Goal: Transaction & Acquisition: Obtain resource

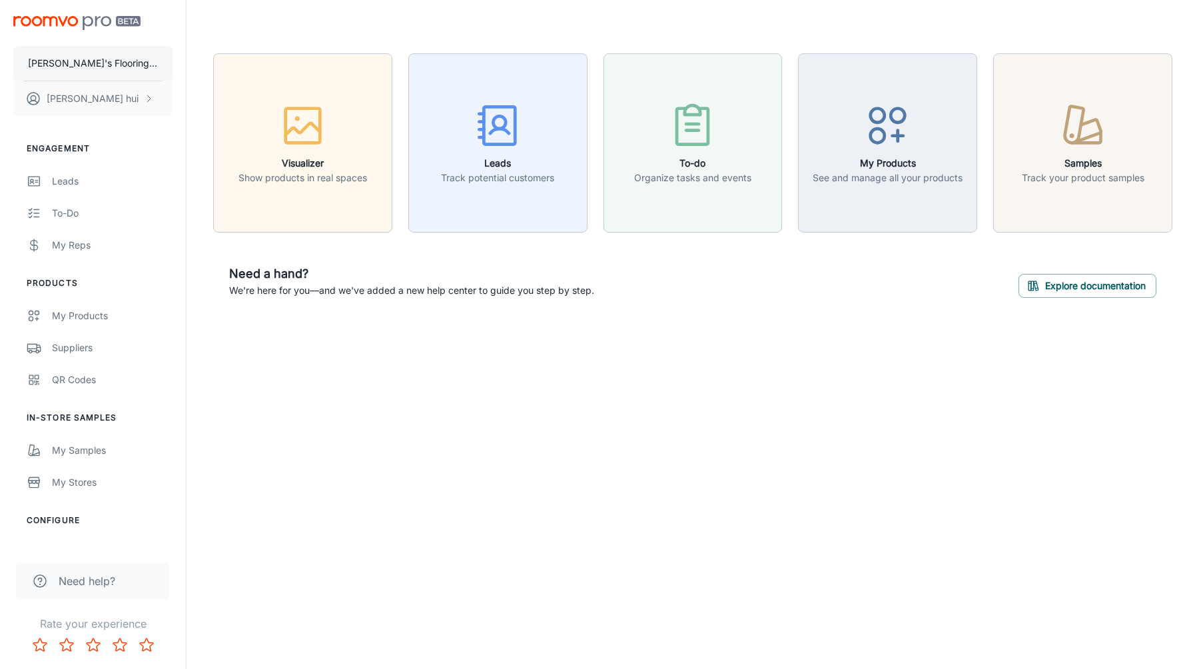
click at [136, 65] on button "[PERSON_NAME]'s Flooring Co" at bounding box center [92, 63] width 159 height 35
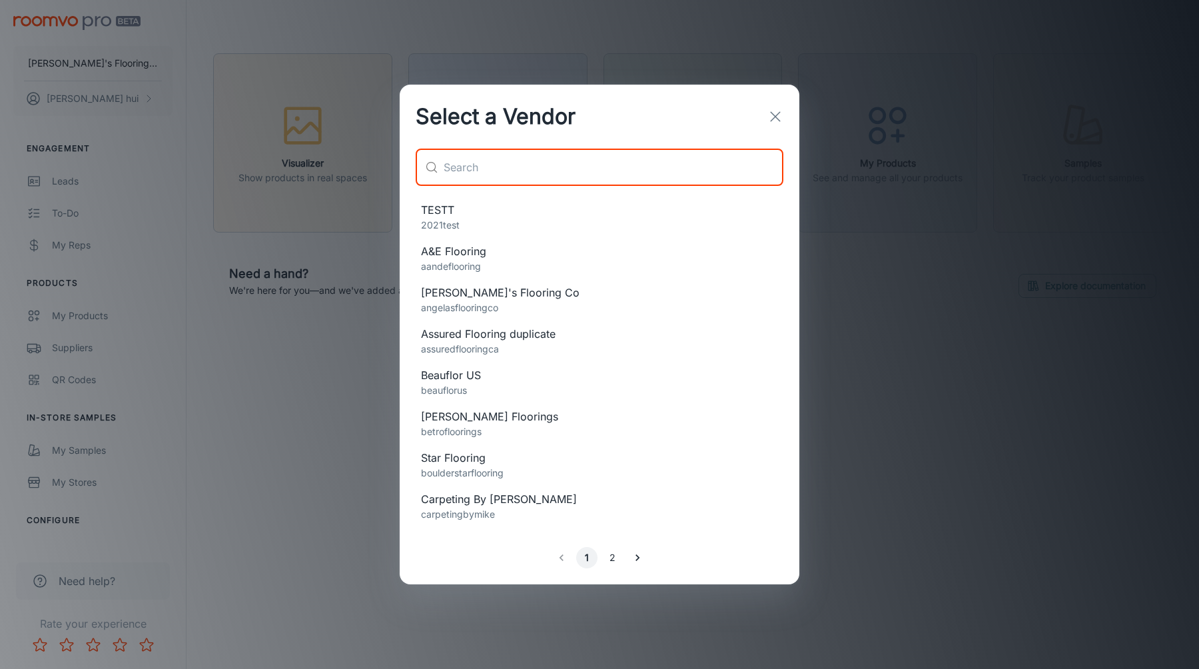
click at [545, 165] on input "text" at bounding box center [614, 167] width 340 height 37
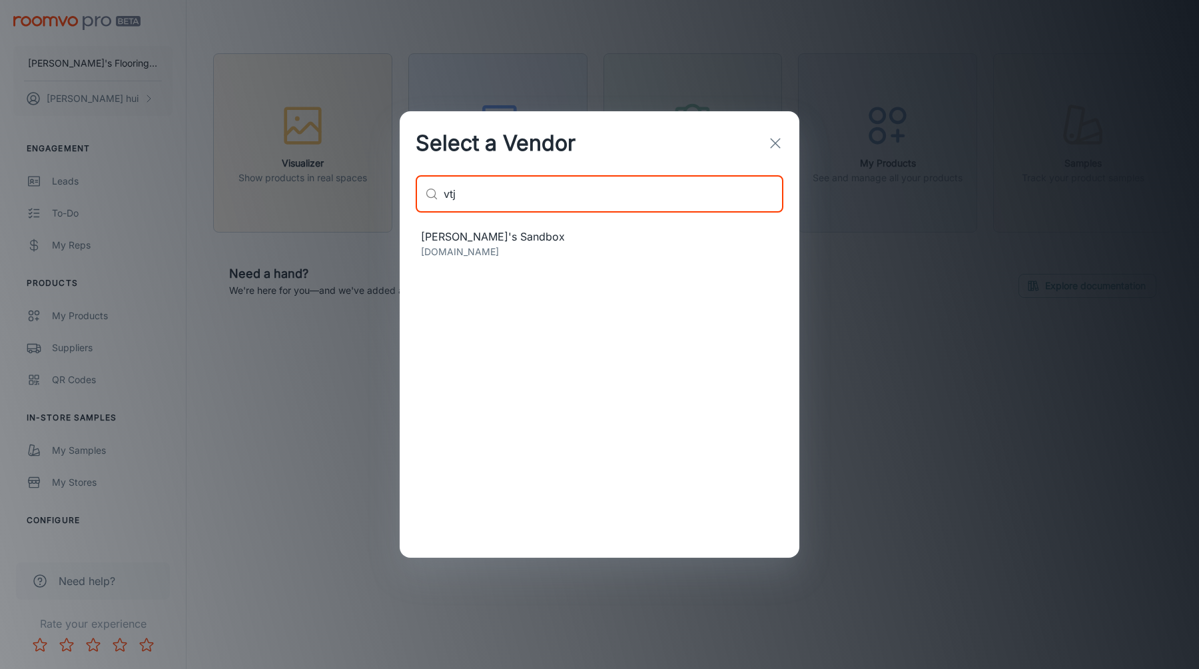
type input "vtj"
click at [507, 237] on span "[PERSON_NAME]'s Sandbox" at bounding box center [599, 237] width 357 height 16
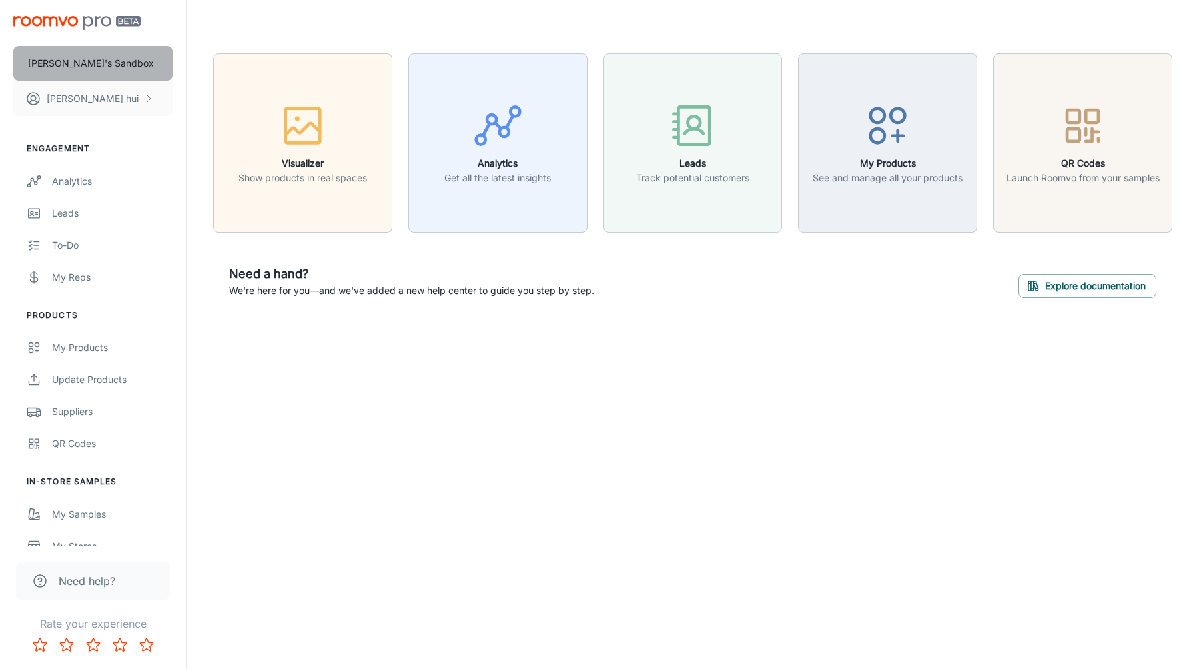
click at [109, 57] on button "[PERSON_NAME]'s Sandbox" at bounding box center [92, 63] width 159 height 35
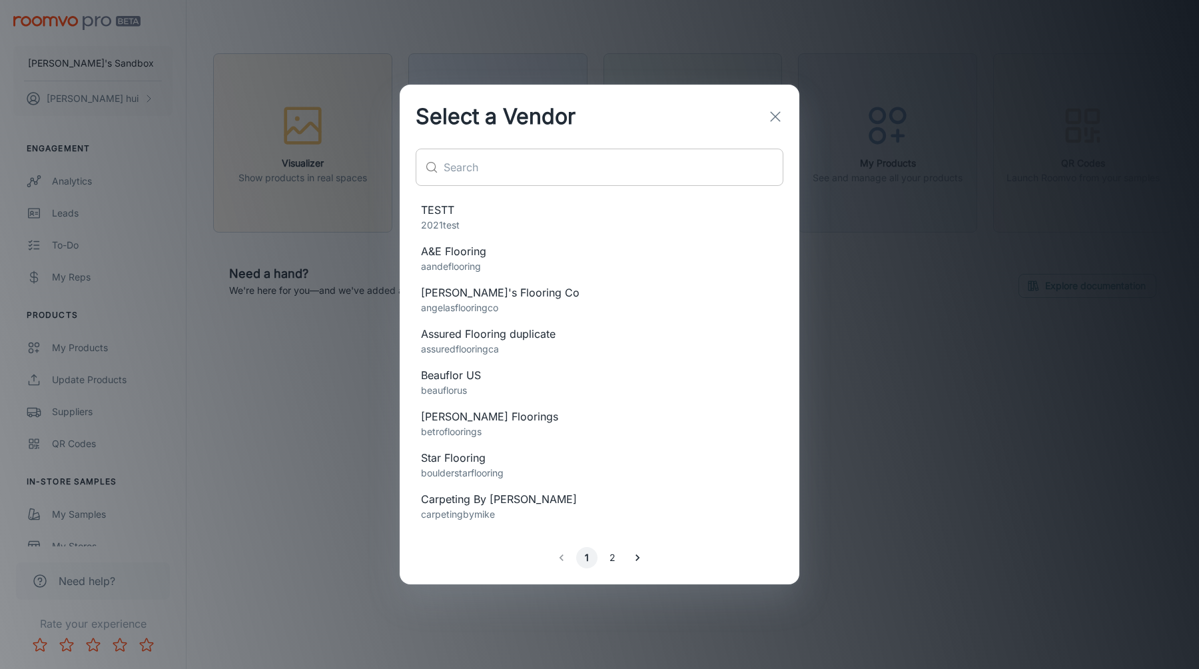
click at [606, 169] on input "text" at bounding box center [614, 167] width 340 height 37
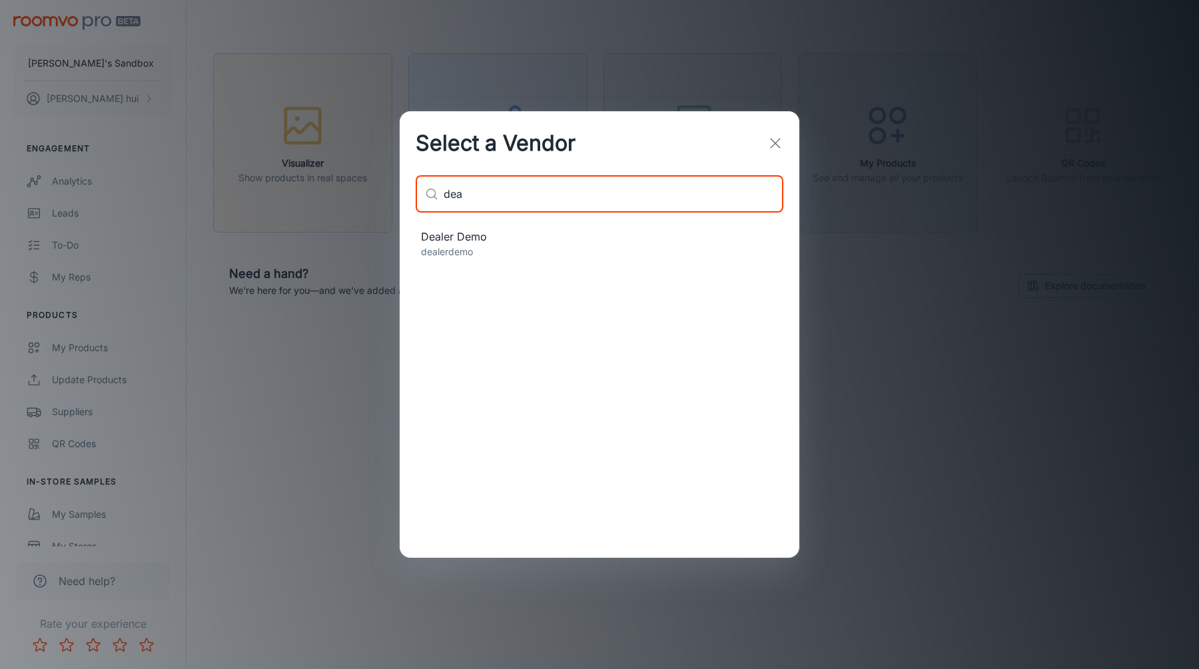
type input "dea"
click at [580, 231] on span "Dealer Demo" at bounding box center [599, 237] width 357 height 16
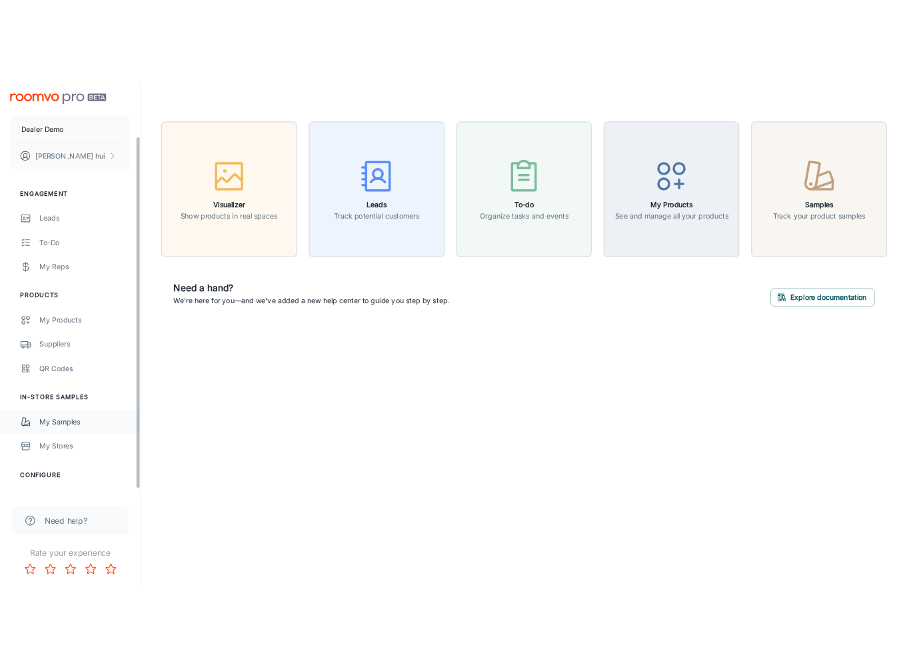
scroll to position [85, 0]
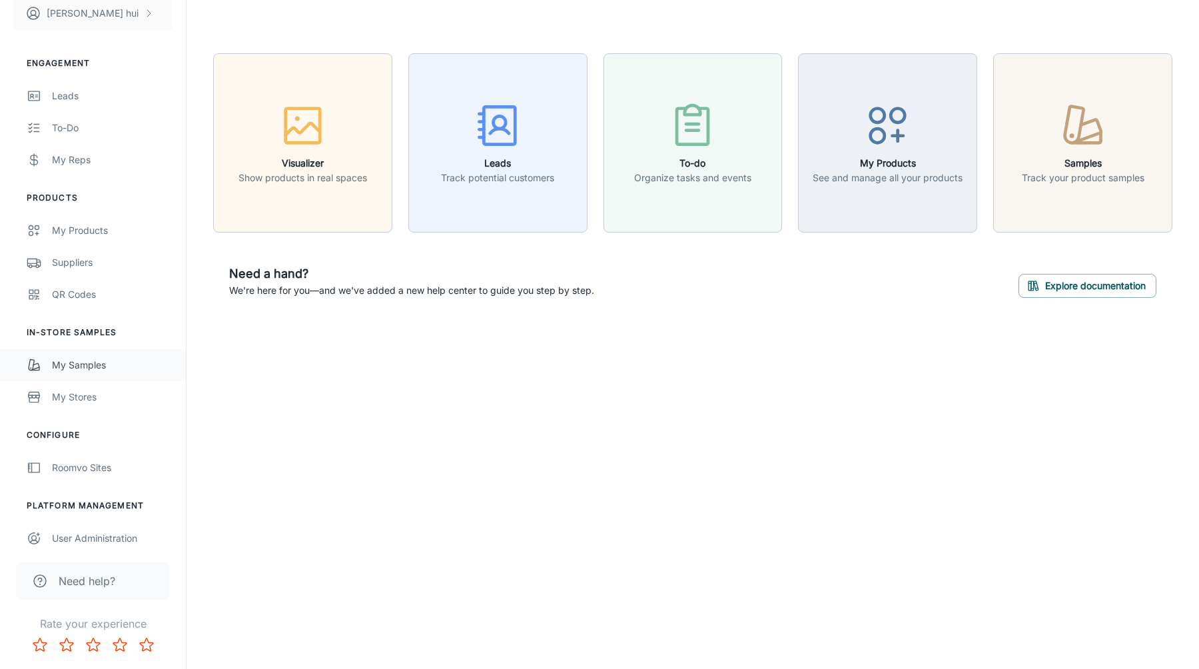
click at [112, 350] on link "My Samples" at bounding box center [93, 365] width 186 height 32
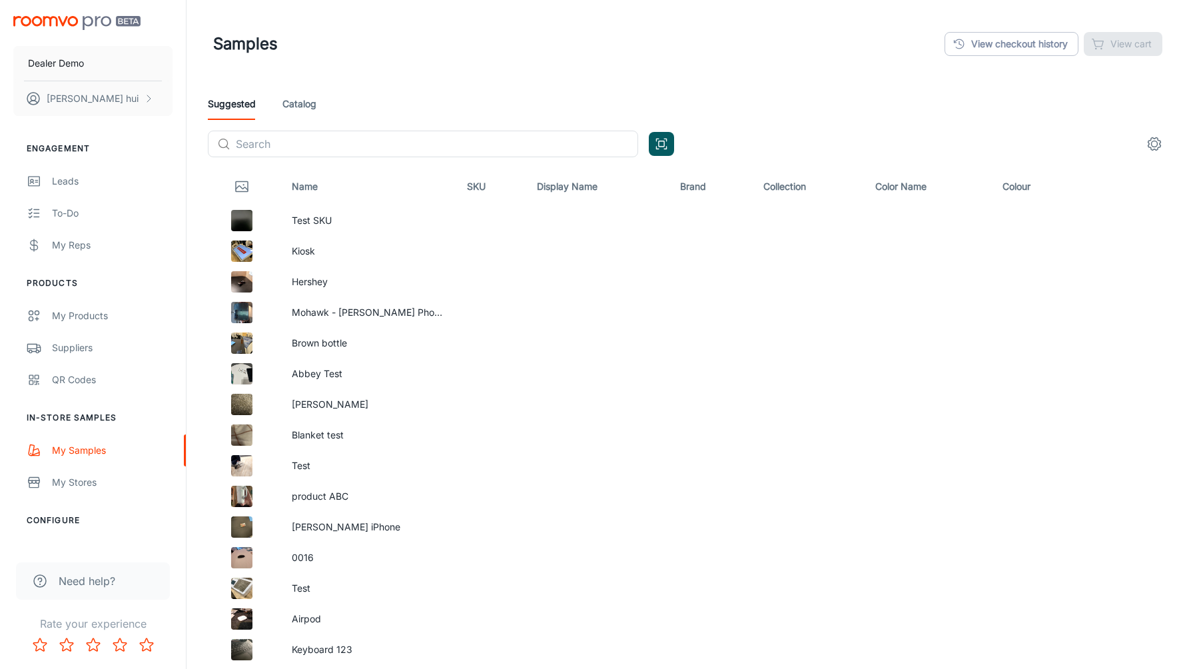
click at [308, 107] on link "Catalog" at bounding box center [299, 104] width 34 height 32
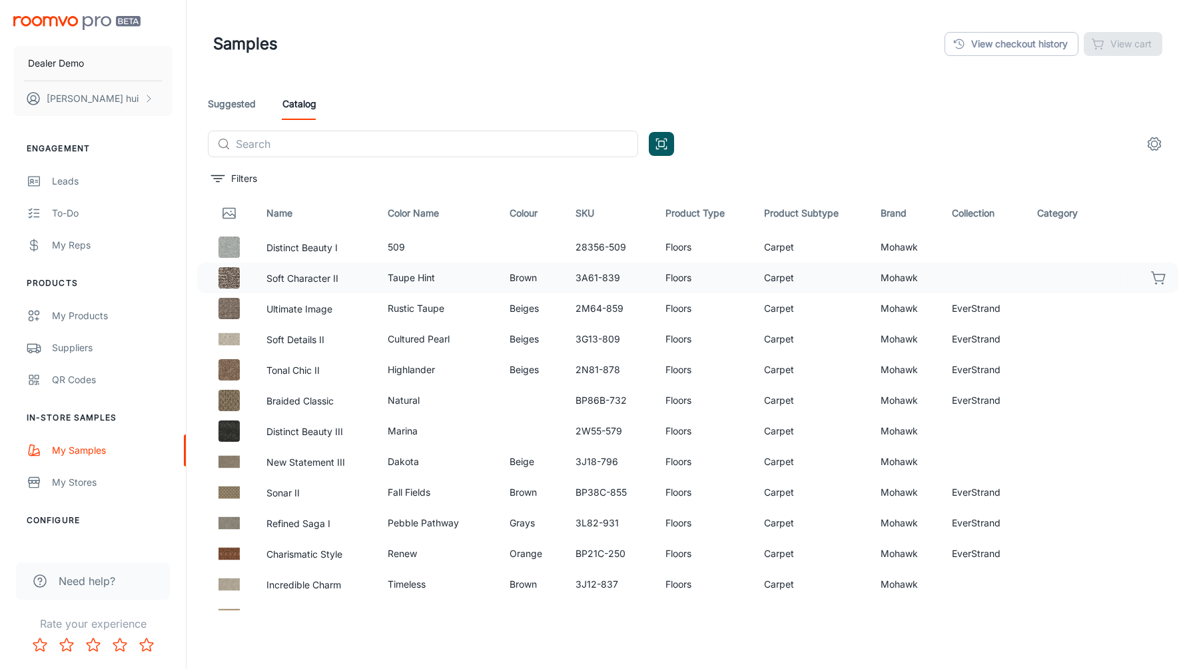
click at [1161, 274] on div at bounding box center [1152, 277] width 67 height 23
click at [1157, 278] on icon "button" at bounding box center [1159, 278] width 16 height 16
click at [1156, 278] on icon "button" at bounding box center [1159, 278] width 16 height 16
click at [1151, 334] on icon "button" at bounding box center [1159, 339] width 16 height 16
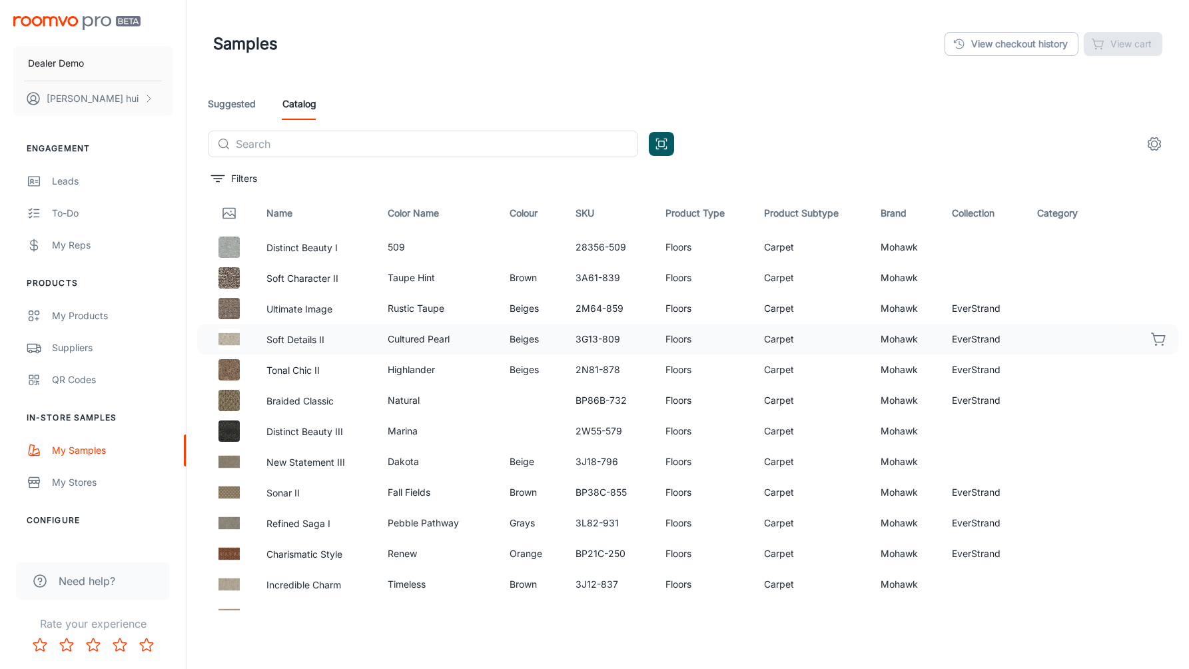
click at [1151, 344] on icon "button" at bounding box center [1159, 339] width 16 height 16
click at [848, 298] on td "Carpet" at bounding box center [811, 308] width 117 height 31
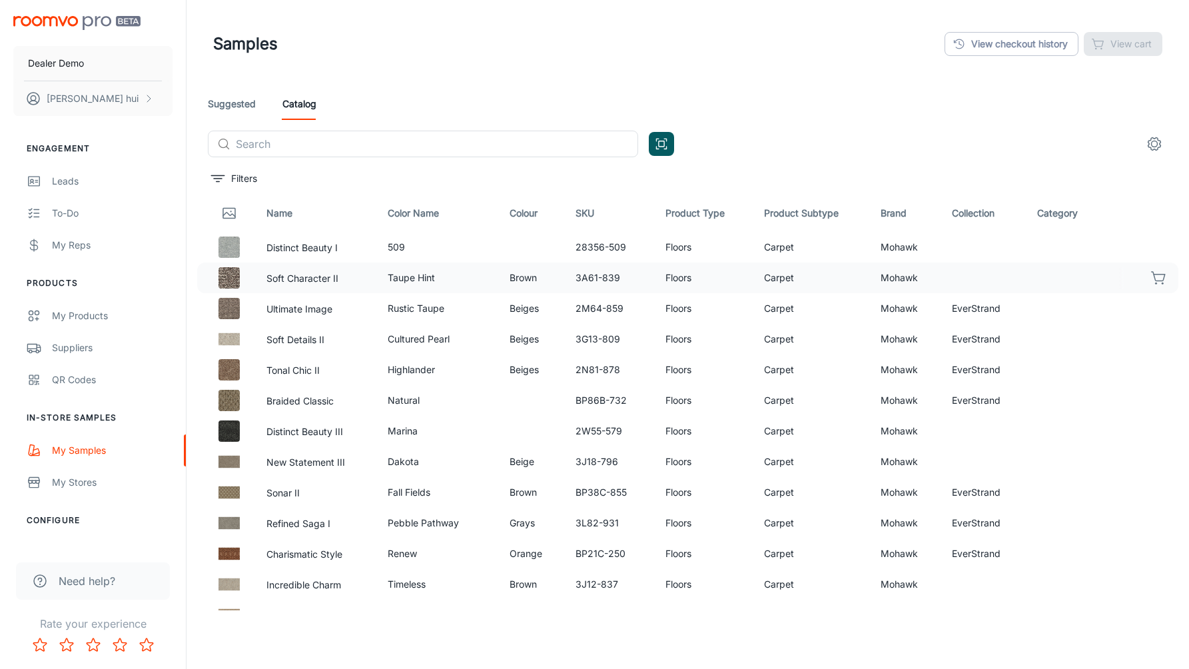
click at [1155, 270] on icon "button" at bounding box center [1159, 278] width 16 height 16
click at [1155, 272] on icon "button" at bounding box center [1159, 278] width 16 height 16
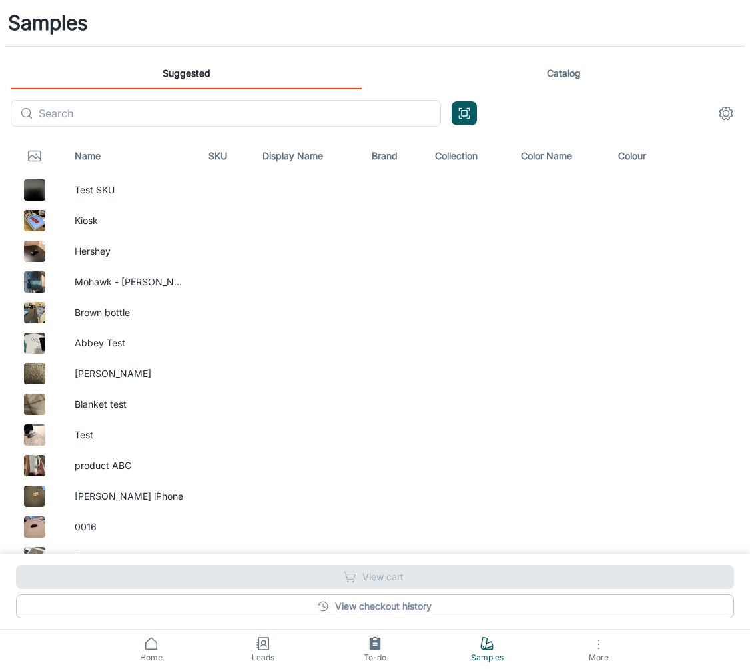
click at [592, 72] on link "Catalog" at bounding box center [563, 73] width 351 height 32
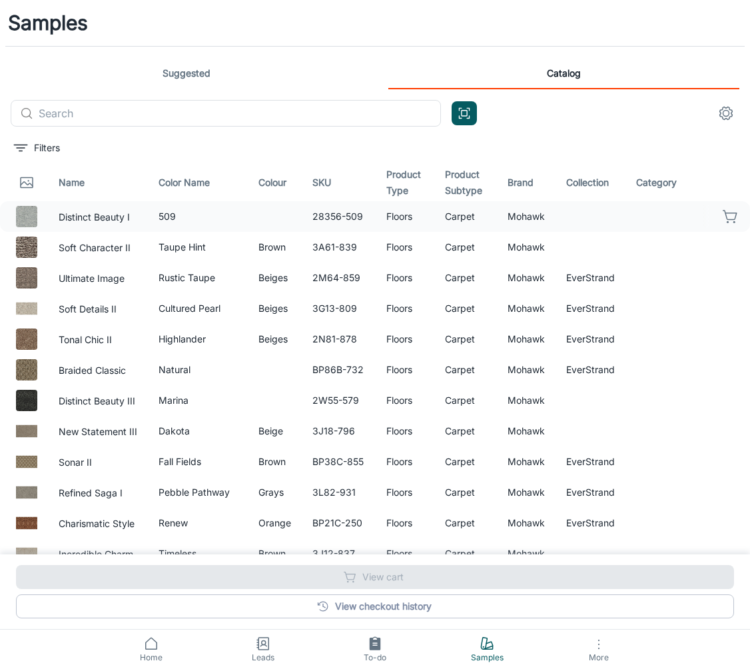
click at [723, 217] on icon "button" at bounding box center [731, 217] width 16 height 16
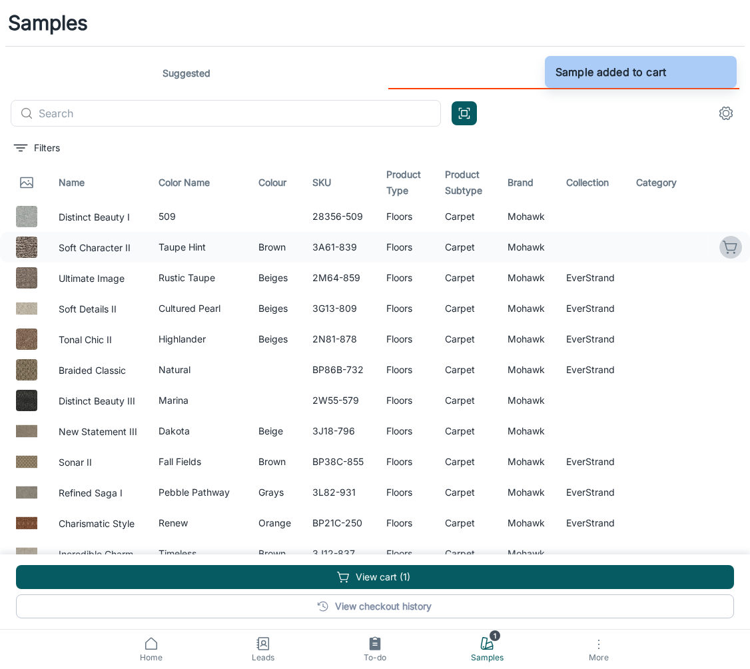
click at [723, 250] on icon "button" at bounding box center [731, 247] width 16 height 16
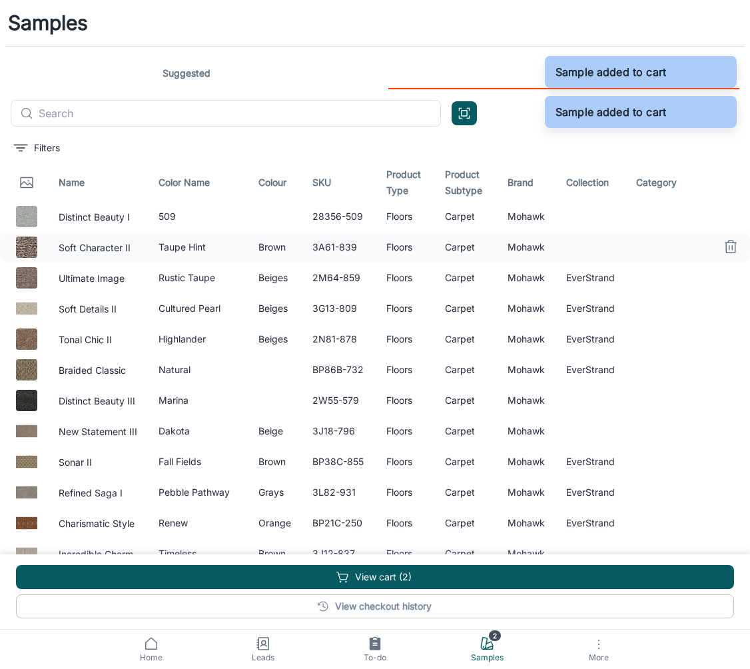
click at [407, 48] on div "Samples Suggested Catalog ​ ​ Filters Name Color Name Colour SKU Product Type P…" at bounding box center [375, 326] width 750 height 653
drag, startPoint x: 255, startPoint y: 65, endPoint x: 320, endPoint y: 83, distance: 67.7
click at [255, 64] on link "Suggested" at bounding box center [186, 73] width 351 height 32
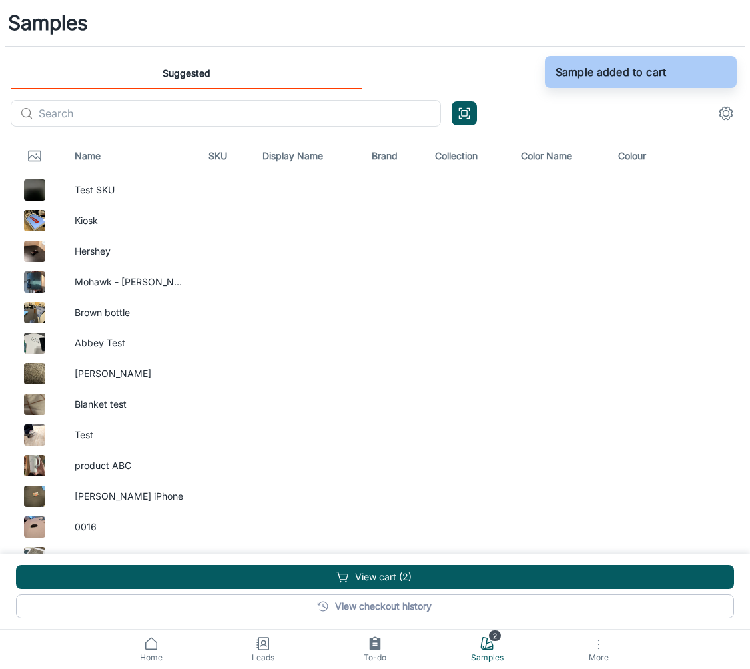
click at [482, 83] on link "Catalog" at bounding box center [563, 73] width 351 height 32
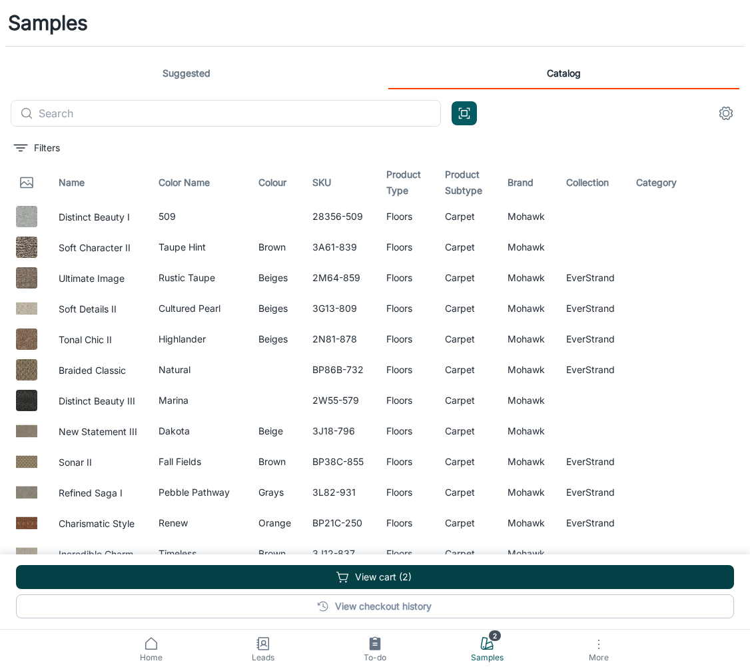
click at [380, 574] on button "View cart (2)" at bounding box center [375, 577] width 718 height 24
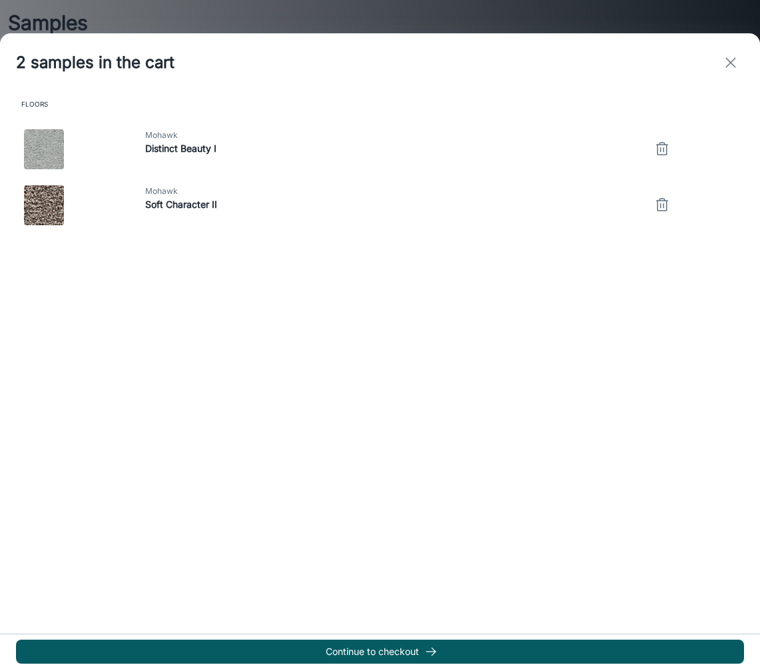
drag, startPoint x: 545, startPoint y: 21, endPoint x: 563, endPoint y: 22, distance: 18.0
click at [545, 21] on div at bounding box center [380, 334] width 760 height 669
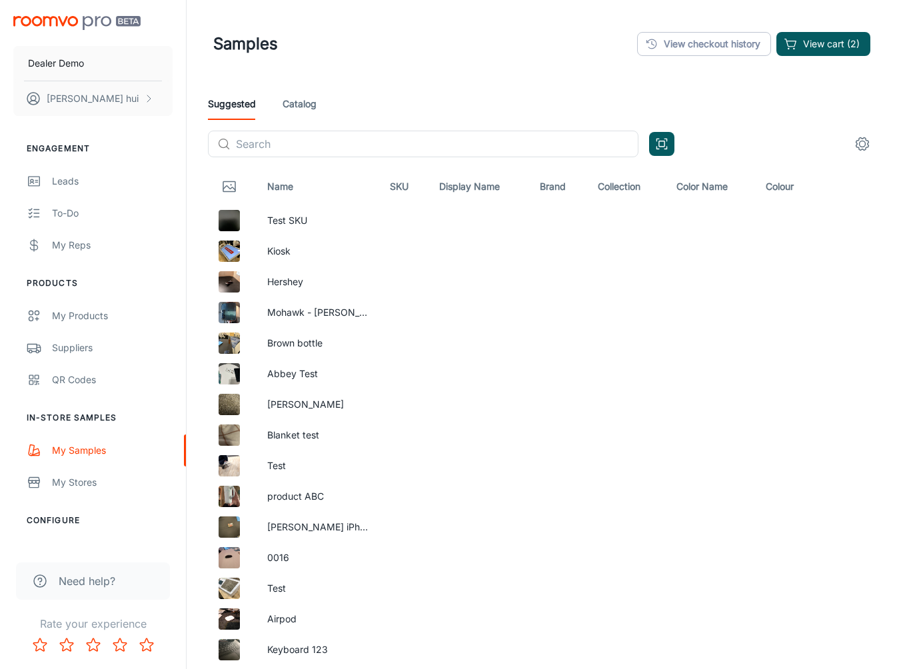
click at [278, 96] on div "Suggested Catalog" at bounding box center [542, 104] width 668 height 32
click at [300, 113] on link "Catalog" at bounding box center [299, 104] width 34 height 32
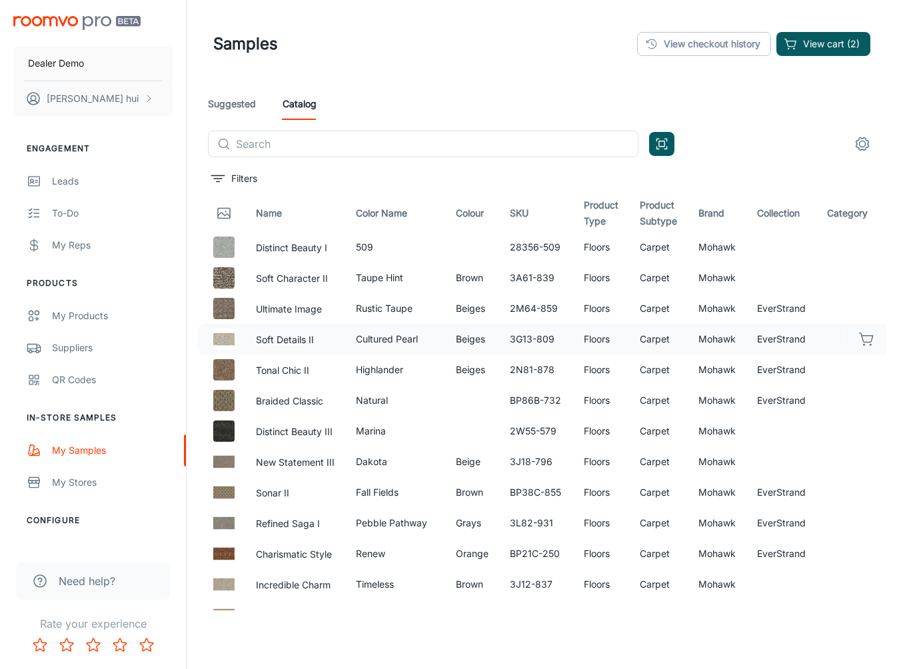
click at [859, 344] on icon "button" at bounding box center [867, 339] width 16 height 16
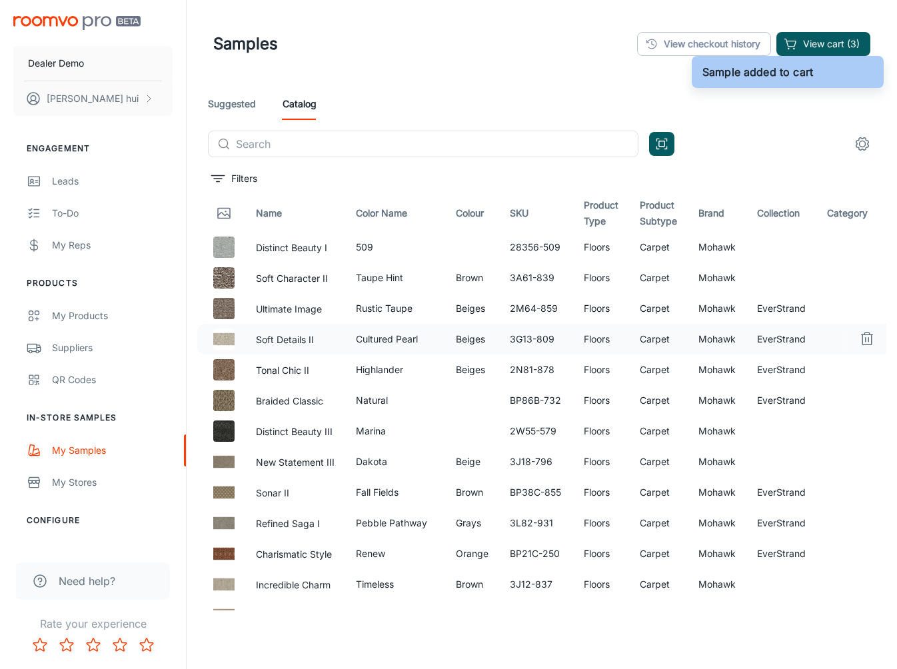
click at [862, 344] on icon "button" at bounding box center [866, 339] width 9 height 10
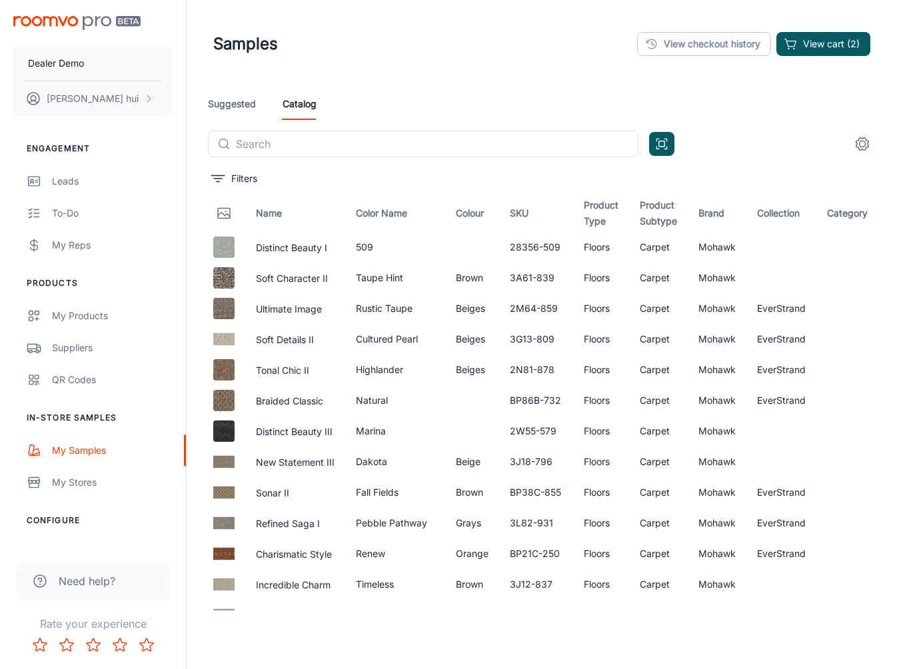
click at [95, 19] on img "scrollable content" at bounding box center [76, 23] width 127 height 14
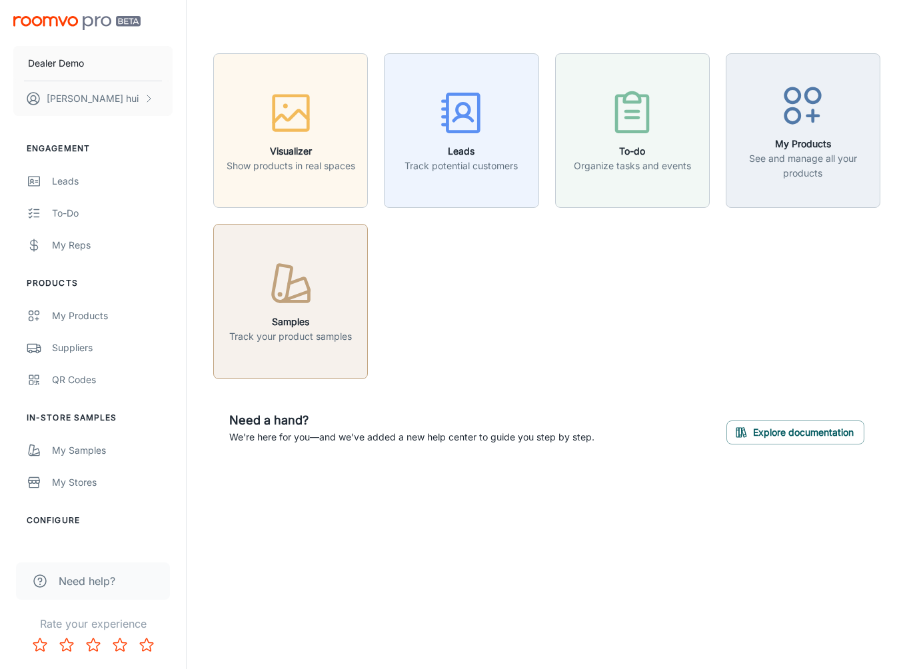
click at [272, 298] on icon "button" at bounding box center [291, 284] width 50 height 50
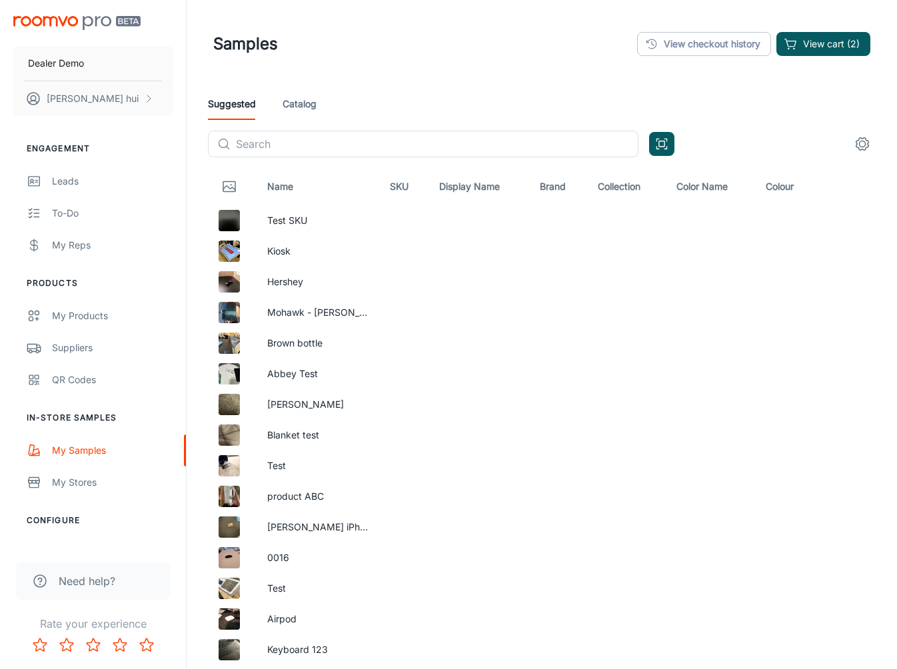
click at [268, 105] on div "Suggested Catalog" at bounding box center [542, 104] width 668 height 32
click at [290, 104] on link "Catalog" at bounding box center [299, 104] width 34 height 32
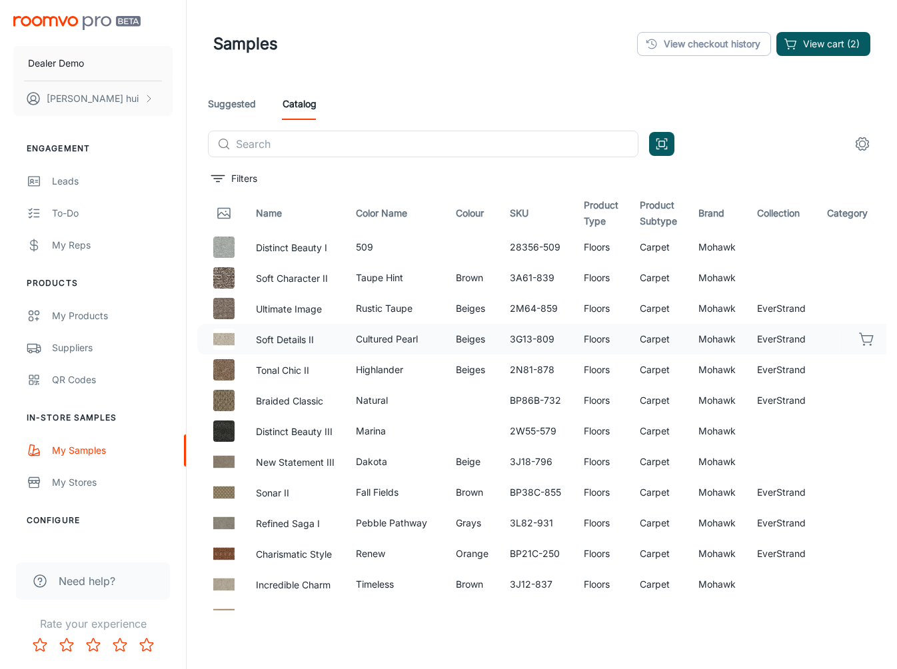
click at [865, 336] on button "button" at bounding box center [866, 339] width 23 height 23
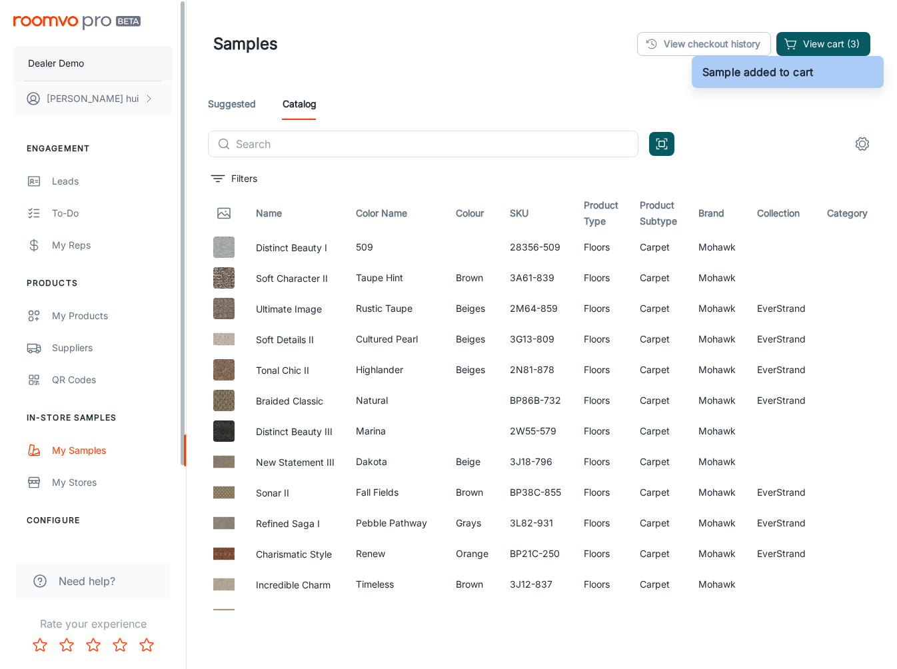
click at [39, 53] on button "Dealer Demo" at bounding box center [92, 63] width 159 height 35
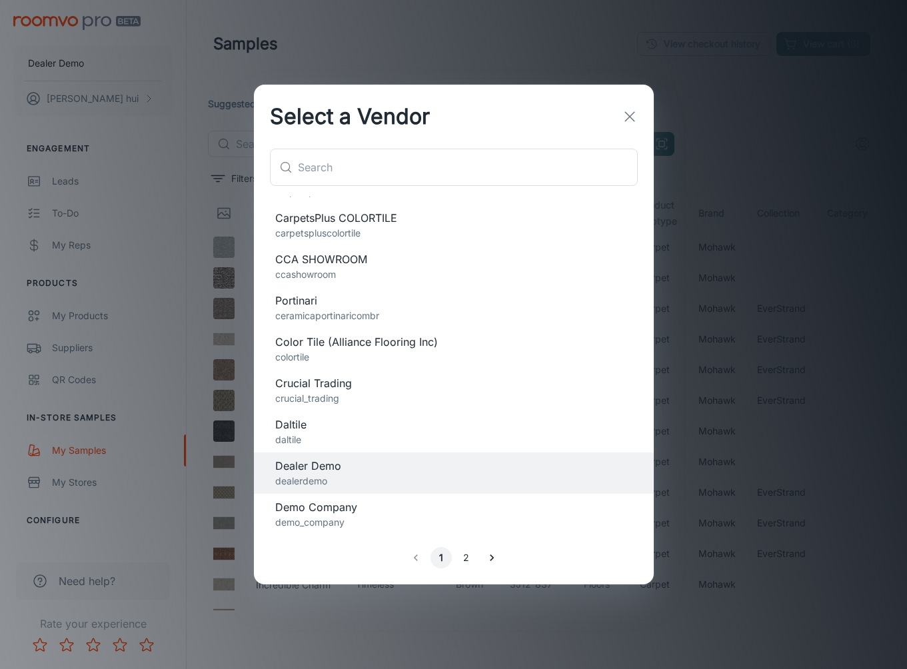
scroll to position [987, 0]
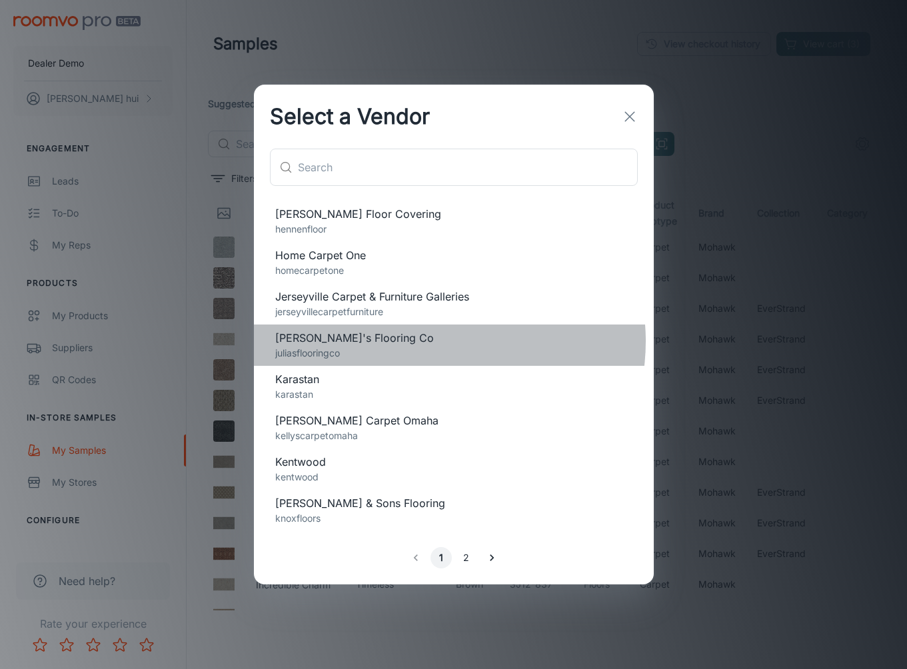
click at [430, 341] on span "[PERSON_NAME]'s Flooring Co" at bounding box center [453, 338] width 357 height 16
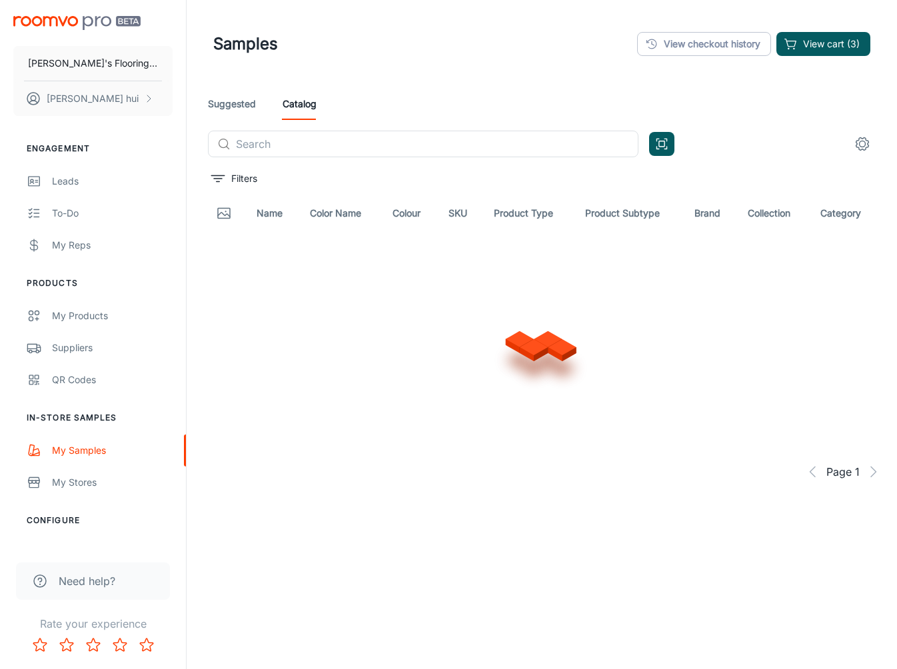
click at [874, 51] on header "Samples View checkout history View cart (3)" at bounding box center [541, 44] width 689 height 88
click at [838, 44] on button "View cart (3)" at bounding box center [823, 44] width 94 height 24
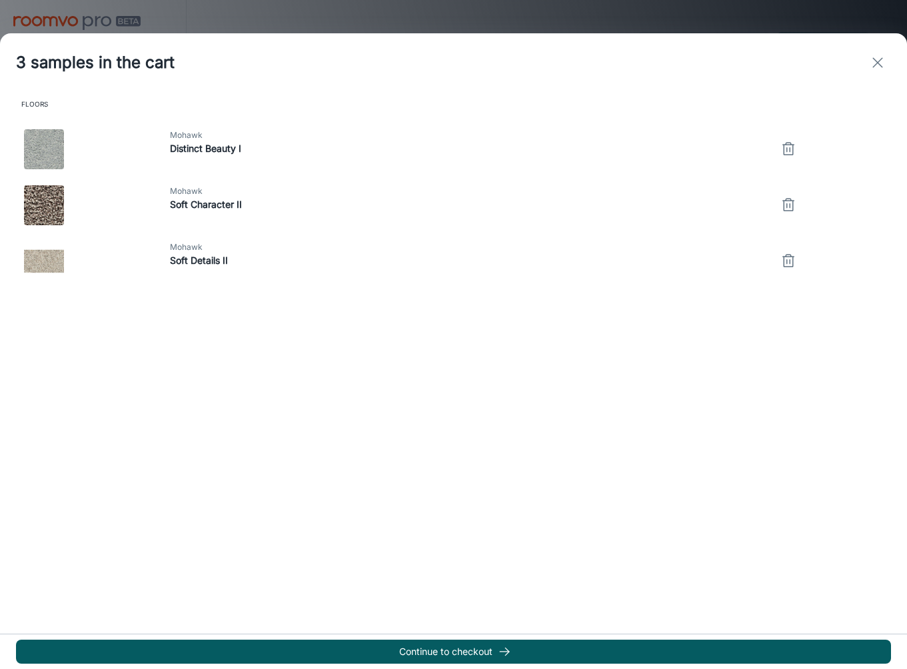
click at [877, 64] on icon "exit" at bounding box center [877, 63] width 16 height 16
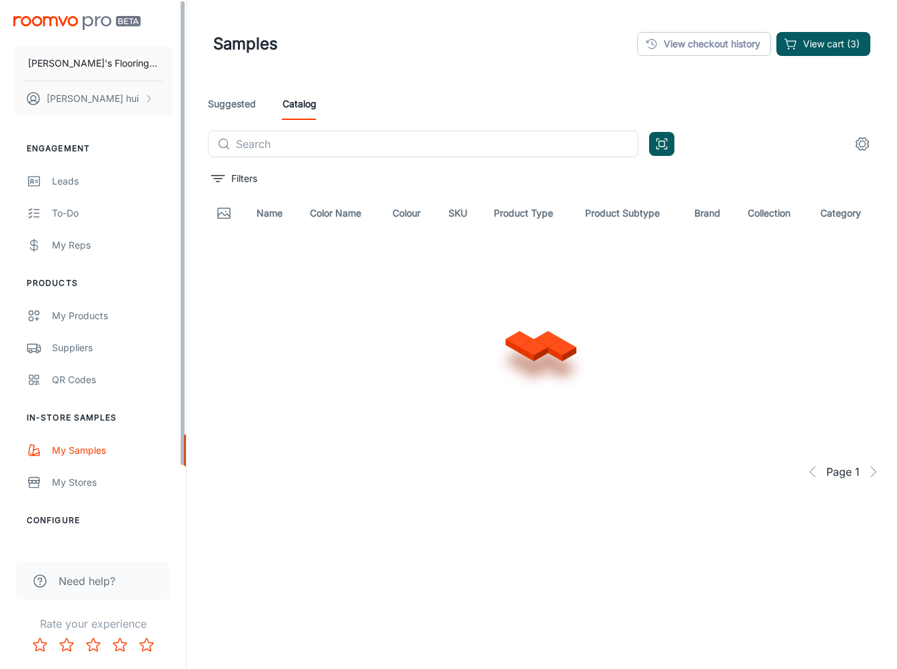
click at [105, 15] on div "[PERSON_NAME]'s Flooring Co [PERSON_NAME]" at bounding box center [93, 63] width 186 height 127
click at [96, 21] on img "scrollable content" at bounding box center [76, 23] width 127 height 14
